Goal: Information Seeking & Learning: Learn about a topic

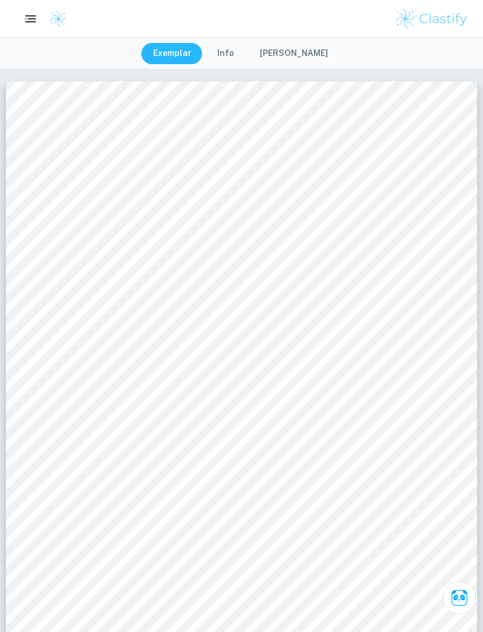
click at [24, 10] on button "button" at bounding box center [31, 19] width 24 height 24
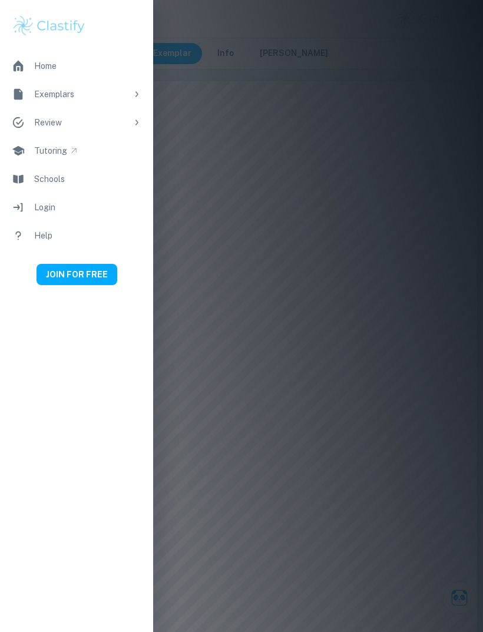
click at [188, 58] on div at bounding box center [241, 316] width 483 height 632
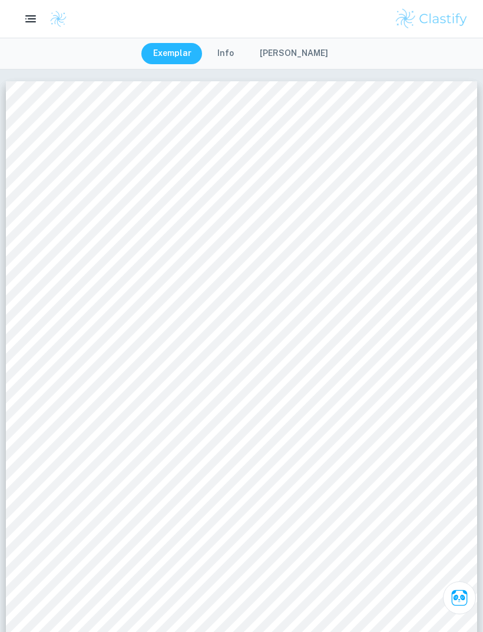
click at [190, 52] on button "Exemplar" at bounding box center [172, 53] width 62 height 21
click at [191, 51] on button "Exemplar" at bounding box center [172, 53] width 62 height 21
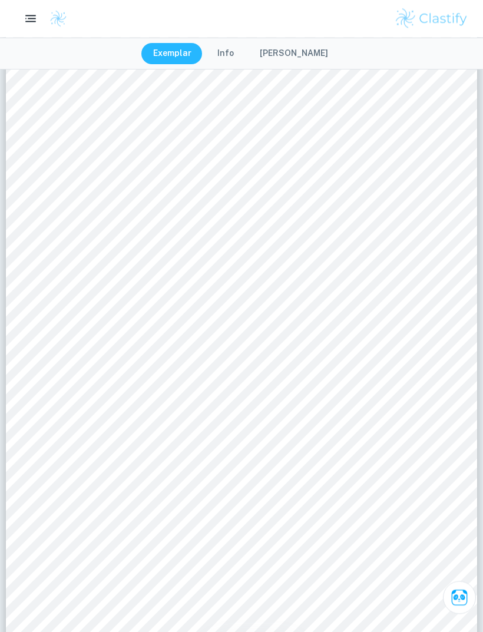
scroll to position [2894, 0]
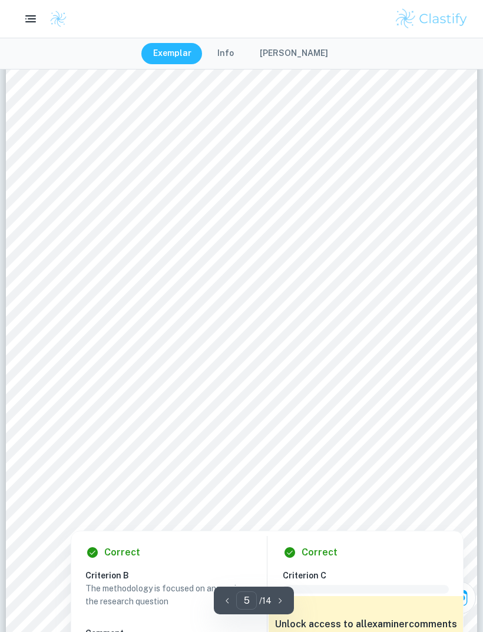
click at [397, 547] on div "Correct" at bounding box center [370, 552] width 175 height 14
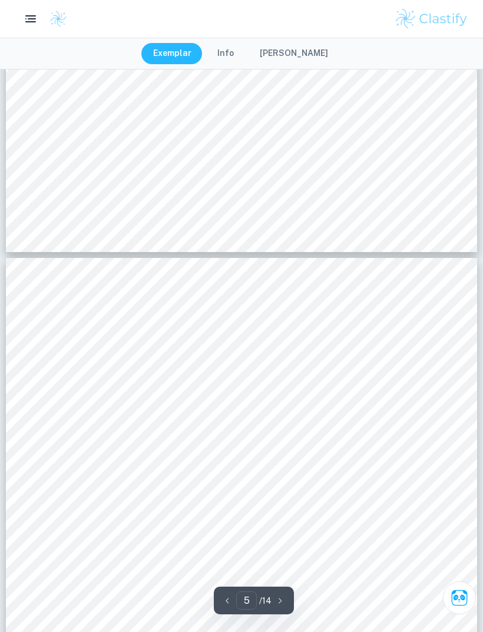
scroll to position [2652, 0]
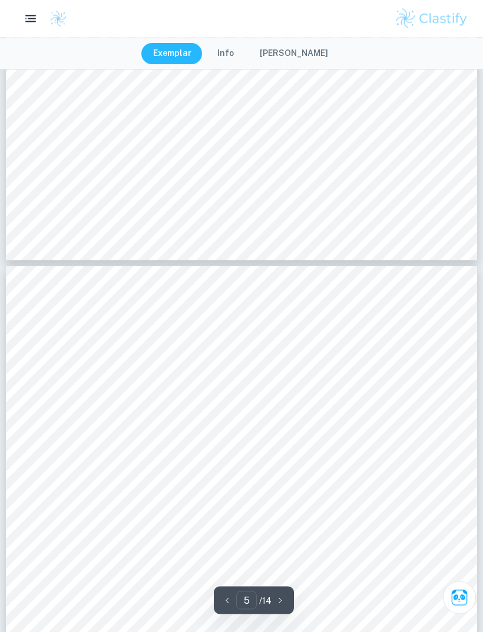
type input "3"
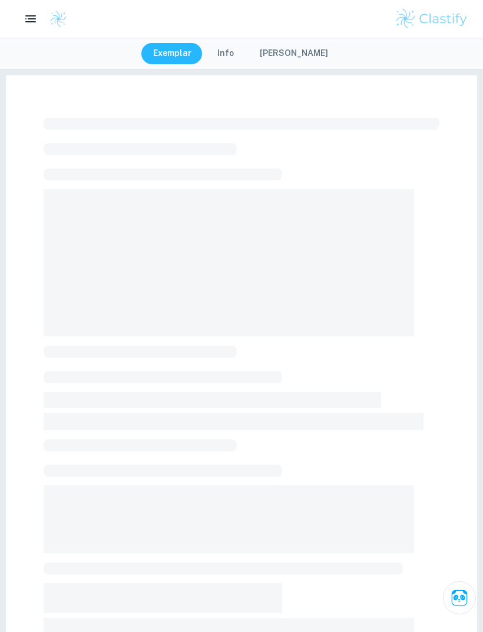
checkbox input "true"
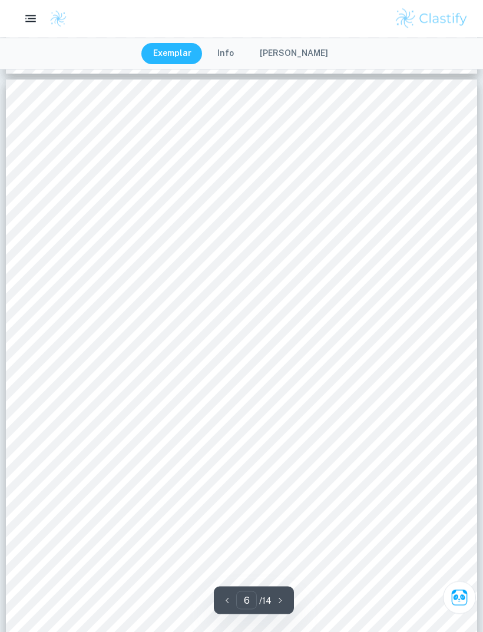
scroll to position [3496, 0]
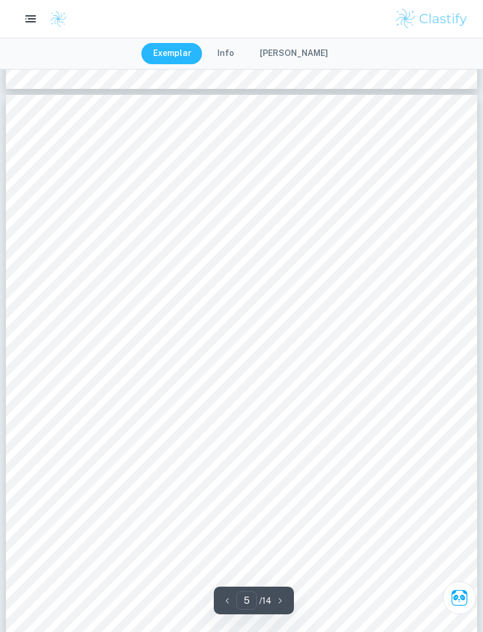
type input "3"
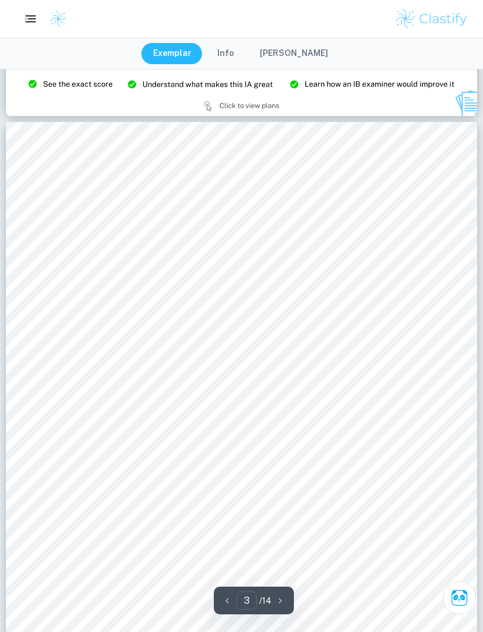
scroll to position [1493, 0]
